Goal: Find specific page/section: Find specific page/section

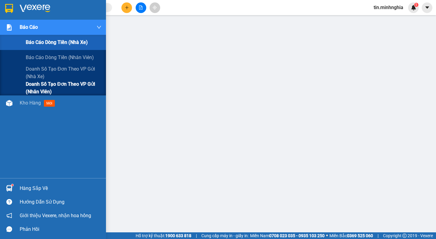
click at [58, 90] on span "Doanh số tạo đơn theo VP gửi (nhân viên)" at bounding box center [64, 87] width 76 height 15
click at [59, 90] on span "Doanh số tạo đơn theo VP gửi (nhân viên)" at bounding box center [64, 87] width 76 height 15
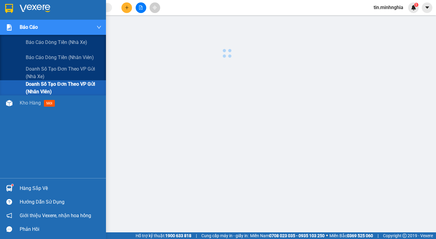
drag, startPoint x: 59, startPoint y: 90, endPoint x: 75, endPoint y: 80, distance: 18.4
click at [59, 90] on span "Doanh số tạo đơn theo VP gửi (nhân viên)" at bounding box center [64, 87] width 76 height 15
click at [89, 84] on span "Doanh số tạo đơn theo VP gửi (nhân viên)" at bounding box center [64, 87] width 76 height 15
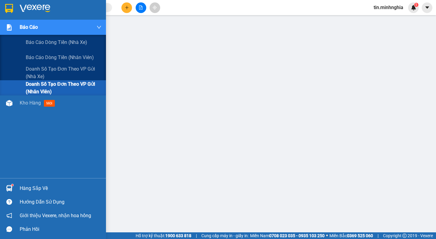
drag, startPoint x: 89, startPoint y: 84, endPoint x: 103, endPoint y: 81, distance: 14.7
click at [91, 84] on span "Doanh số tạo đơn theo VP gửi (nhân viên)" at bounding box center [64, 87] width 76 height 15
